Goal: Transaction & Acquisition: Book appointment/travel/reservation

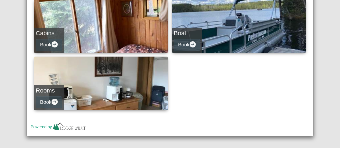
scroll to position [91, 0]
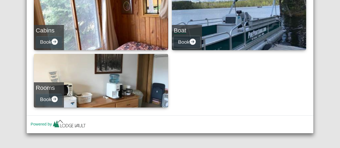
click at [191, 41] on icon "arrow right circle fill" at bounding box center [193, 42] width 6 height 6
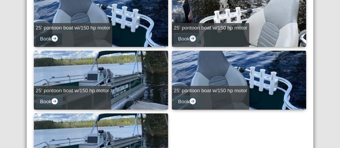
scroll to position [385, 0]
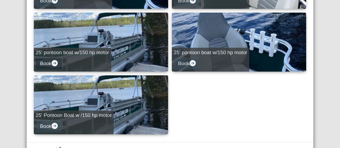
click at [54, 63] on icon "arrow right circle fill" at bounding box center [55, 63] width 6 height 6
select select "*"
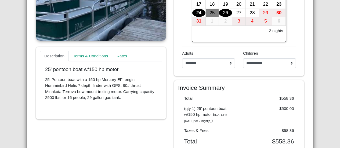
scroll to position [102, 0]
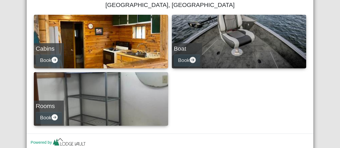
scroll to position [81, 0]
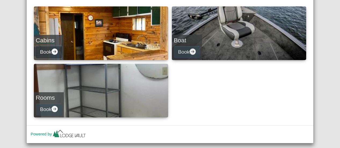
click at [54, 50] on icon "arrow right circle fill" at bounding box center [55, 52] width 6 height 6
